Goal: Navigation & Orientation: Find specific page/section

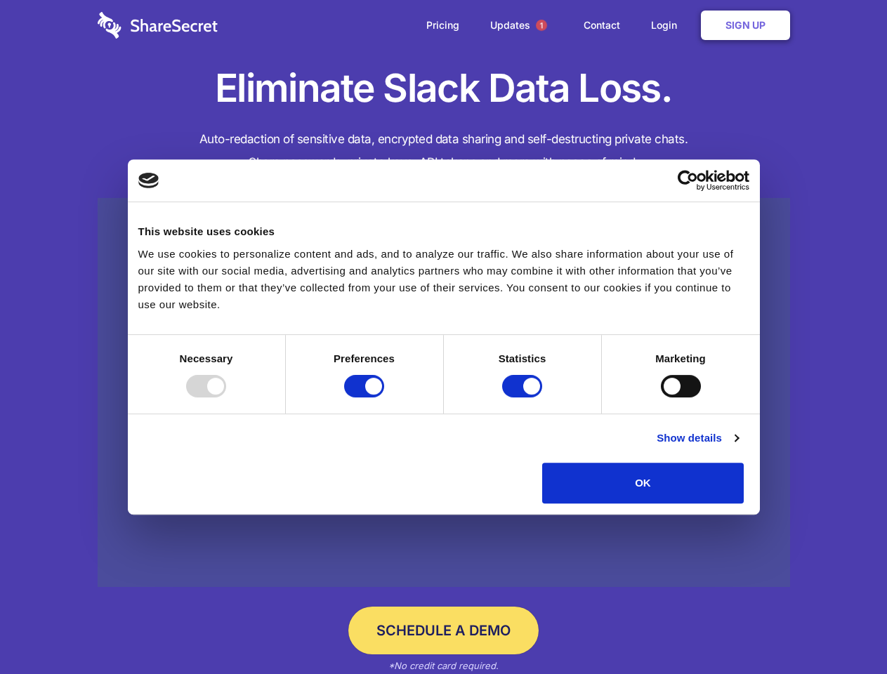
click at [226, 397] on div at bounding box center [206, 386] width 40 height 22
click at [384, 397] on input "Preferences" at bounding box center [364, 386] width 40 height 22
checkbox input "false"
click at [524, 397] on input "Statistics" at bounding box center [522, 386] width 40 height 22
checkbox input "false"
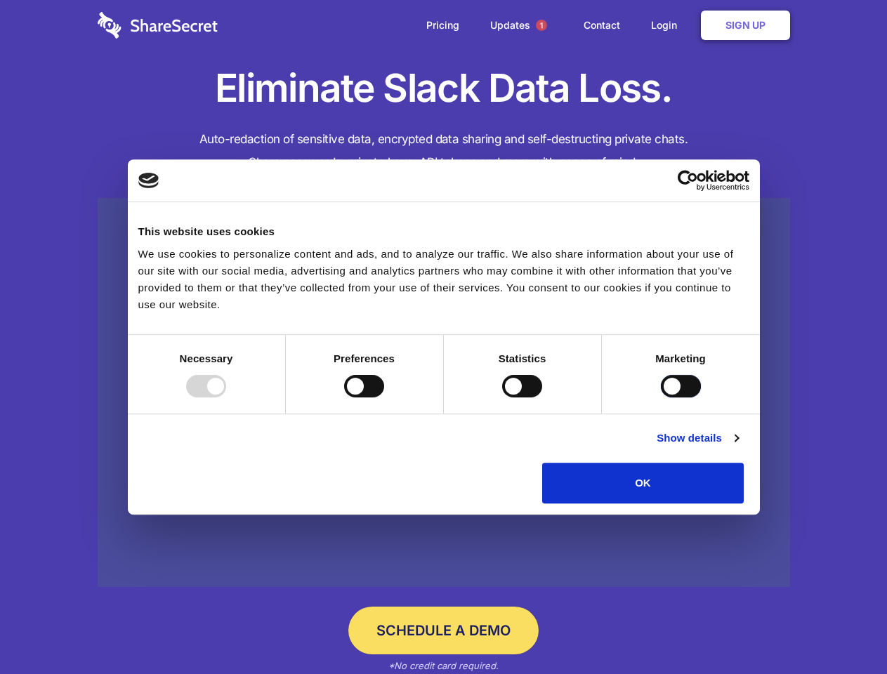
click at [661, 397] on input "Marketing" at bounding box center [681, 386] width 40 height 22
checkbox input "true"
click at [738, 446] on link "Show details" at bounding box center [696, 438] width 81 height 17
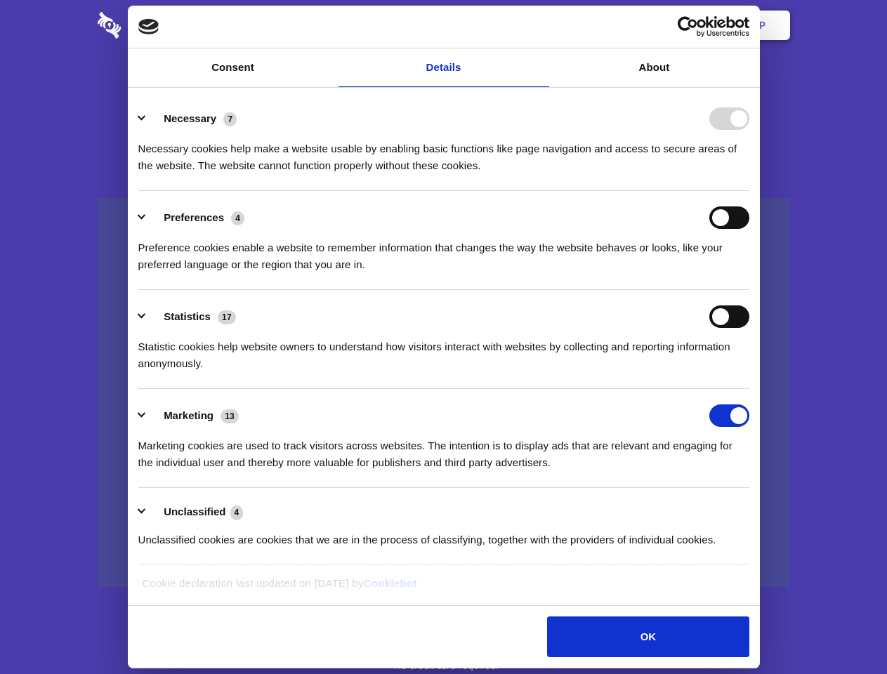
click at [749, 372] on div "Statistic cookies help website owners to understand how visitors interact with …" at bounding box center [443, 350] width 611 height 44
click at [541, 25] on span "1" at bounding box center [541, 25] width 11 height 11
